Goal: Information Seeking & Learning: Learn about a topic

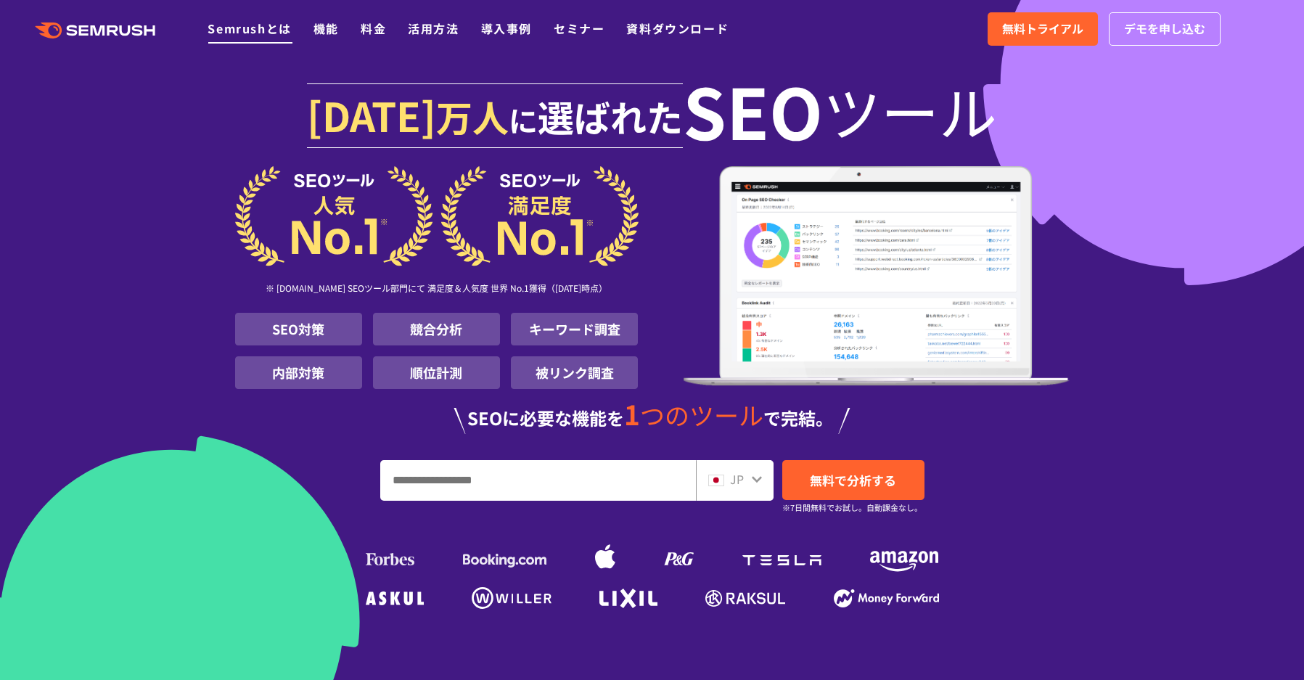
click at [264, 32] on link "Semrushとは" at bounding box center [249, 28] width 83 height 17
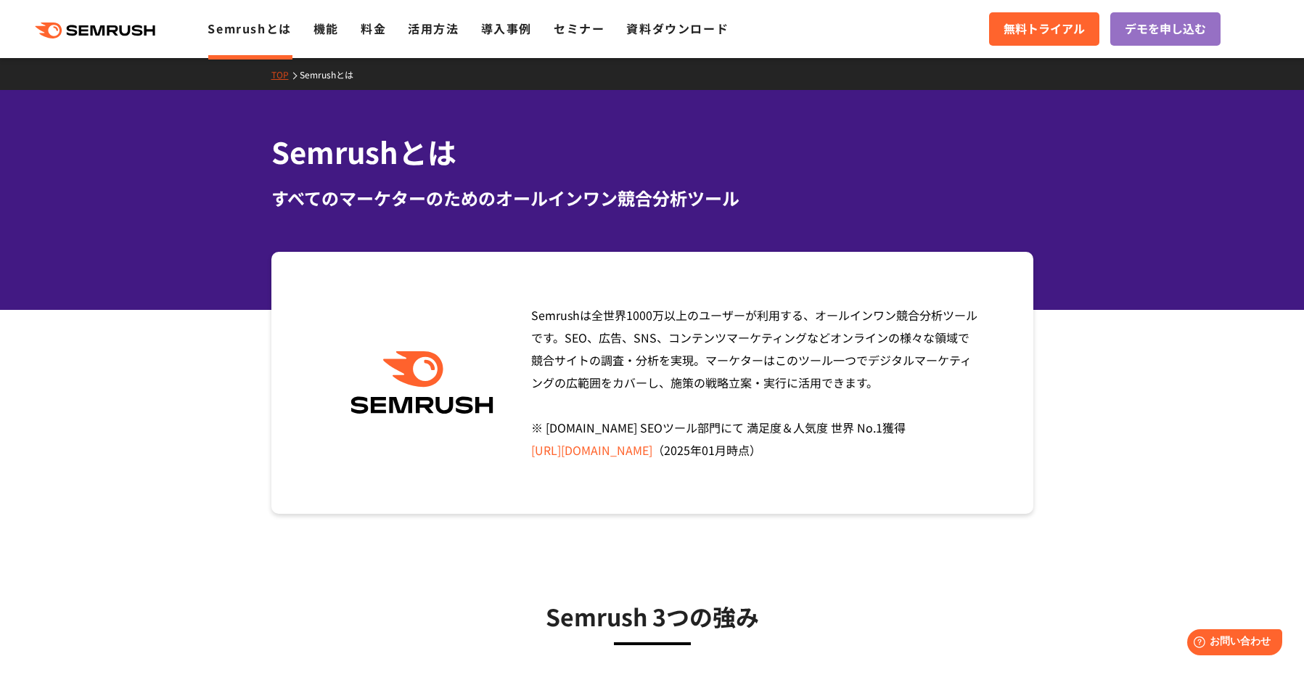
click at [442, 40] on div ".cls {fill: #FF642D;} .cls {fill: #FF642D;} Semrushとは 機能 料金 活用方法 導入事例 セミナー 資料ダウ…" at bounding box center [652, 29] width 1304 height 44
click at [442, 27] on link "活用方法" at bounding box center [433, 28] width 51 height 17
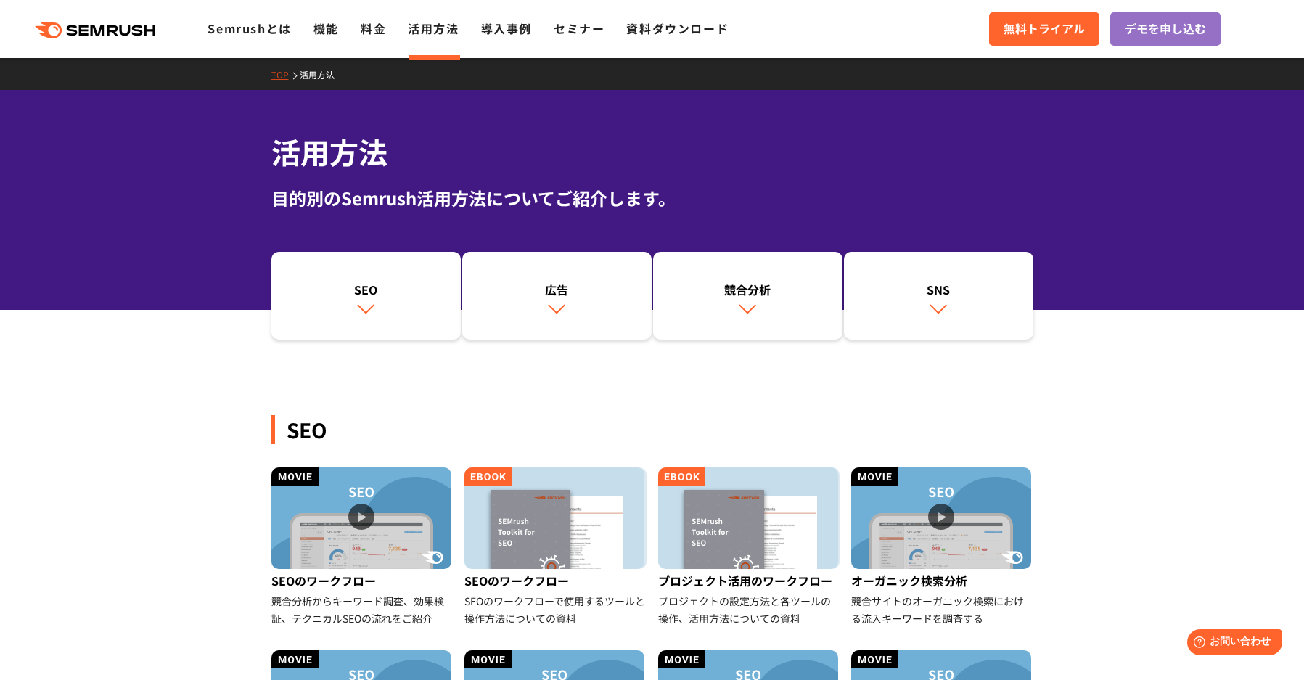
drag, startPoint x: 152, startPoint y: 126, endPoint x: 194, endPoint y: 60, distance: 78.3
click at [151, 126] on div "活用方法 目的別のSemrush活用方法についてご紹介します。" at bounding box center [652, 200] width 1304 height 220
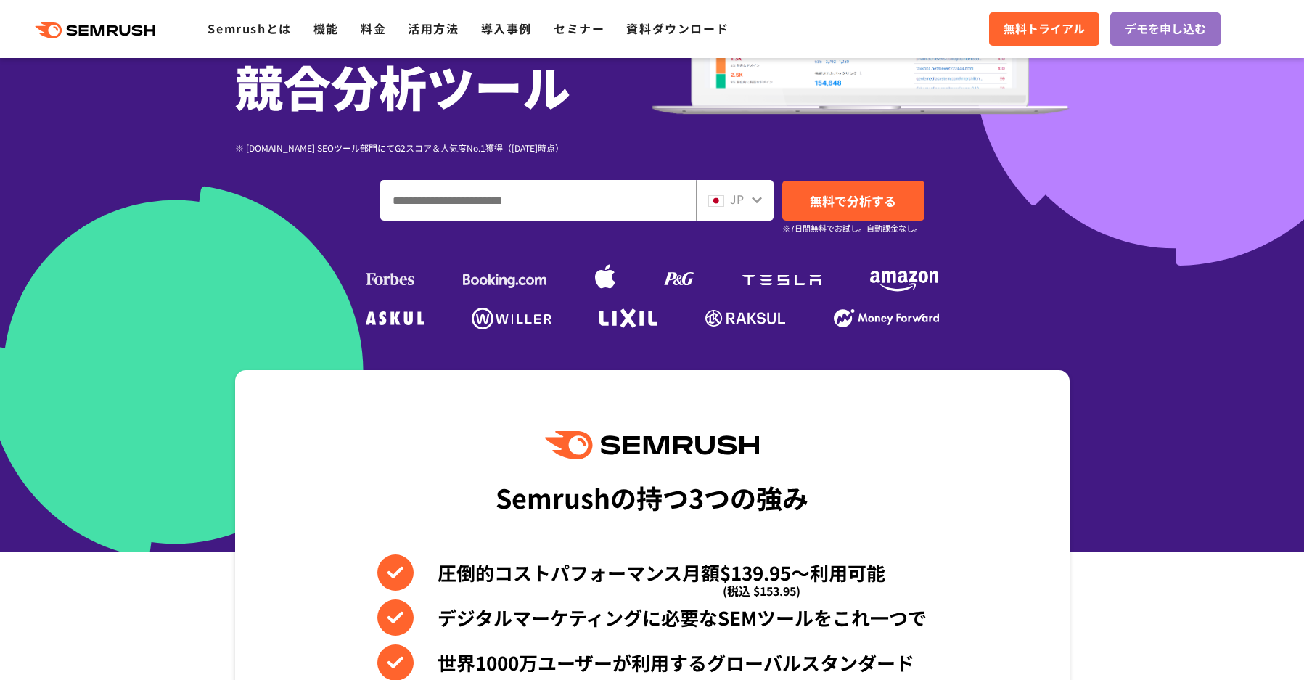
scroll to position [290, 0]
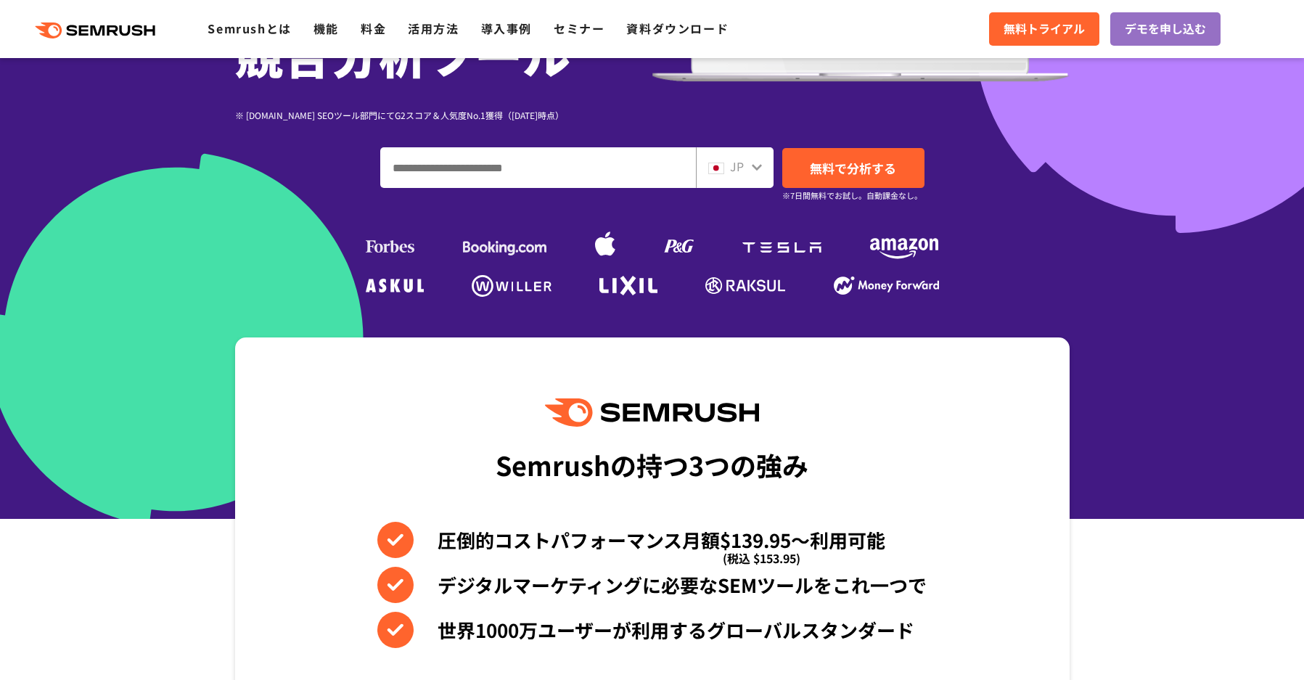
click at [462, 173] on input "ドメイン、キーワードまたはURLを入力してください" at bounding box center [538, 167] width 314 height 39
paste input "**********"
type input "**********"
click at [859, 173] on span "無料で分析する" at bounding box center [853, 168] width 86 height 18
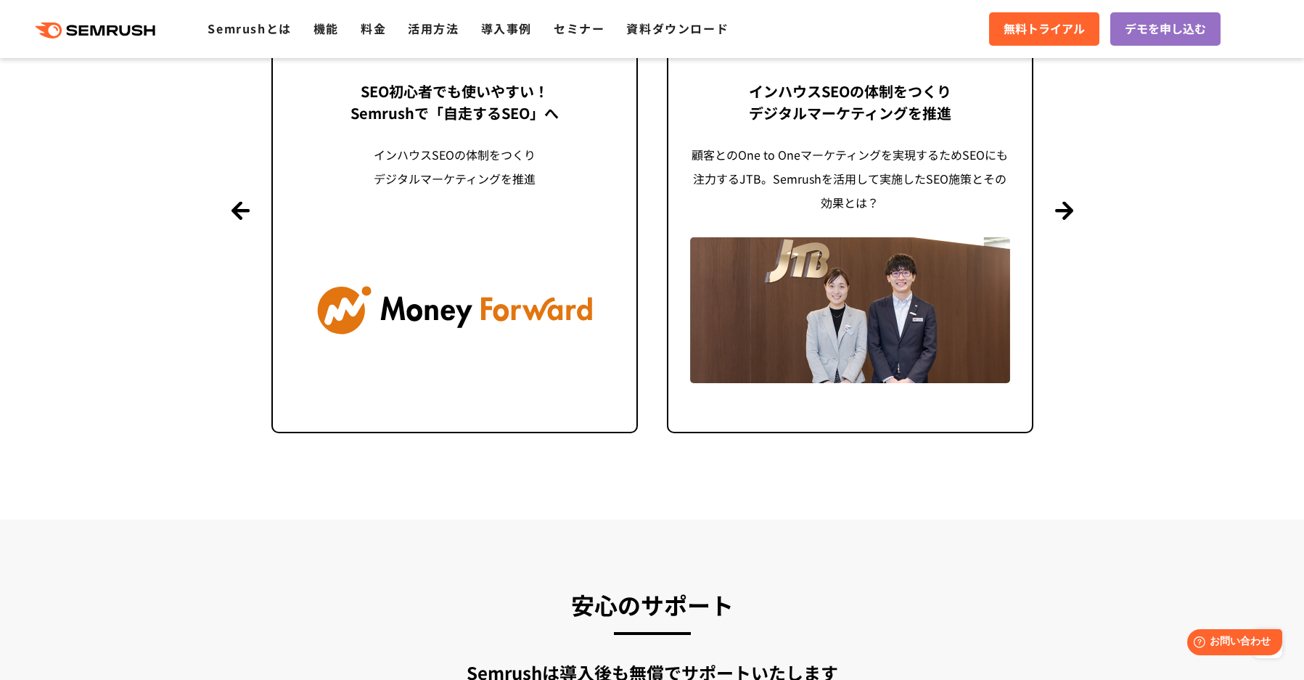
scroll to position [3193, 0]
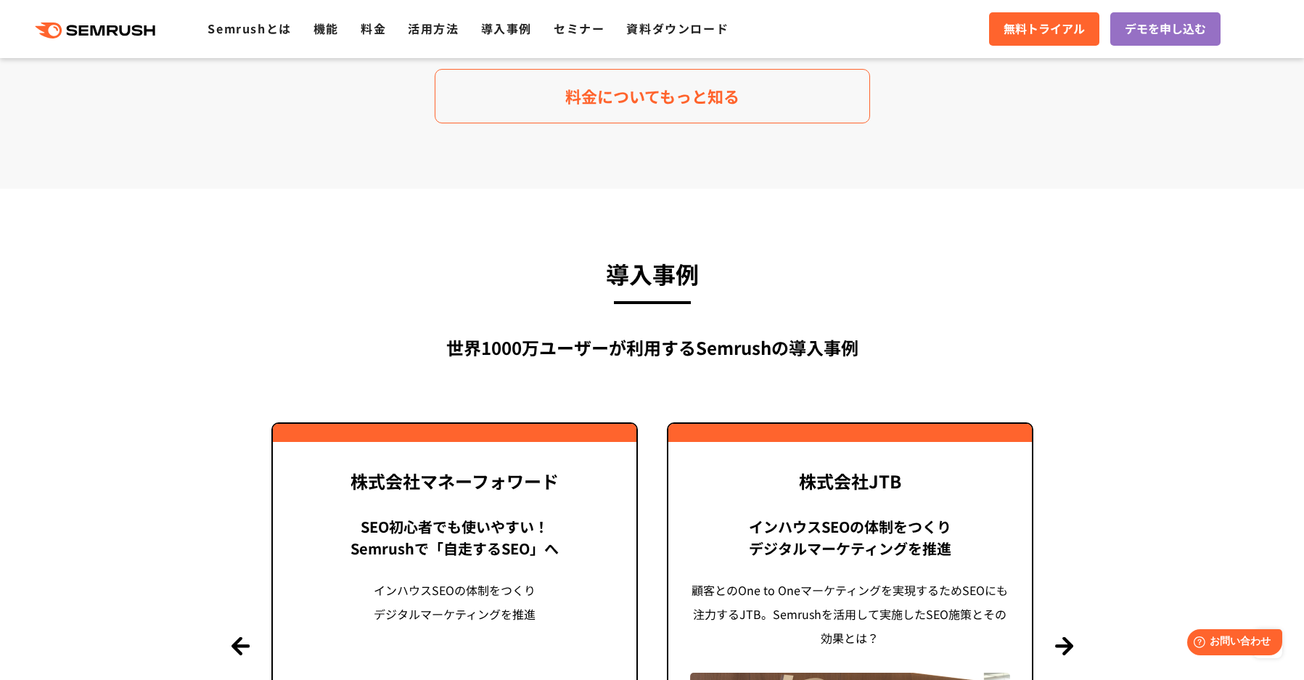
click at [105, 40] on div ".cls {fill: #FF642D;} .cls {fill: #FF642D;} Semrushとは 機能 料金 活用方法 導入事例 セミナー 資料ダウ…" at bounding box center [652, 29] width 1304 height 44
click at [110, 34] on icon at bounding box center [114, 30] width 11 height 10
